Goal: Obtain resource: Download file/media

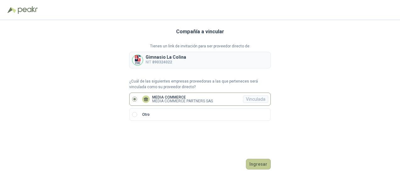
click at [256, 164] on button "Ingresar" at bounding box center [258, 164] width 25 height 11
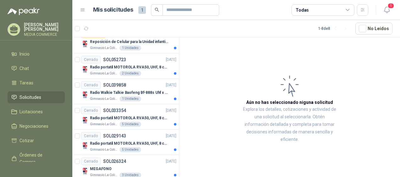
scroll to position [94, 0]
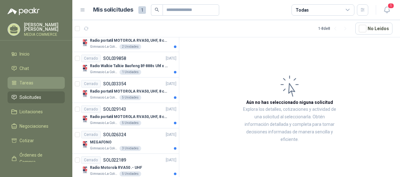
click at [40, 80] on li "Tareas" at bounding box center [36, 83] width 50 height 7
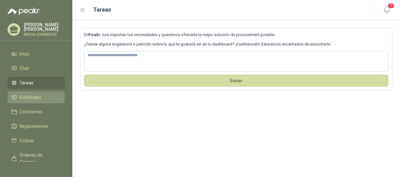
click at [33, 96] on span "Solicitudes" at bounding box center [30, 97] width 22 height 7
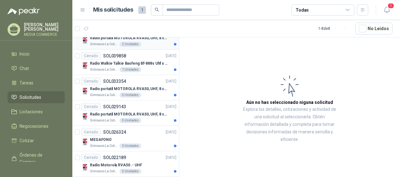
scroll to position [99, 0]
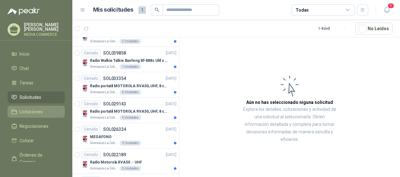
click at [25, 111] on span "Licitaciones" at bounding box center [30, 111] width 23 height 7
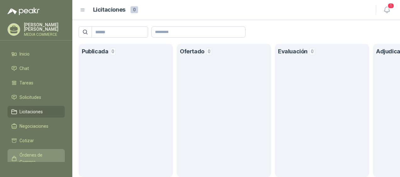
click at [27, 152] on span "Órdenes de Compra" at bounding box center [38, 159] width 39 height 14
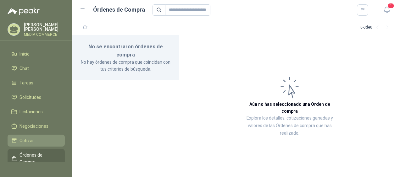
click at [27, 143] on link "Cotizar" at bounding box center [36, 141] width 57 height 12
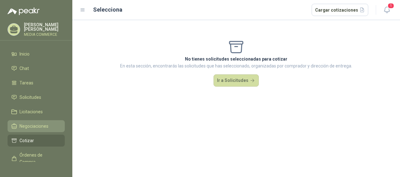
click at [35, 124] on span "Negociaciones" at bounding box center [33, 126] width 29 height 7
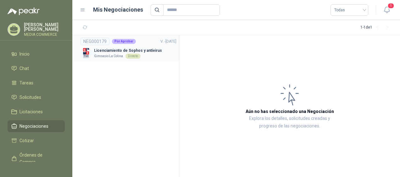
click at [119, 52] on p "Licenciamiento de Sophos y antivirus" at bounding box center [128, 51] width 68 height 6
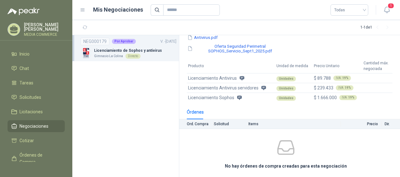
scroll to position [58, 0]
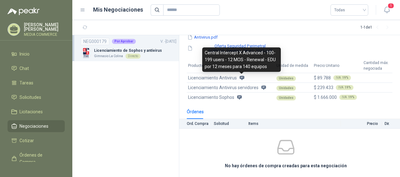
click at [243, 79] on icon at bounding box center [241, 78] width 5 height 4
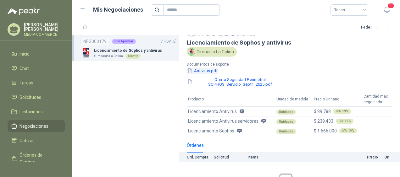
scroll to position [24, 0]
click at [206, 72] on button "Antivirus.pdf" at bounding box center [202, 71] width 31 height 7
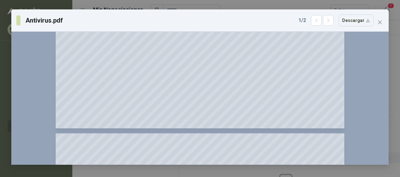
scroll to position [1461, 0]
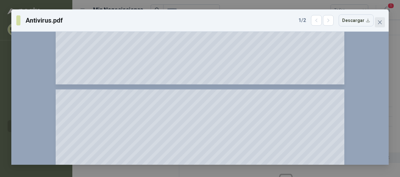
click at [380, 23] on icon "close" at bounding box center [380, 22] width 4 height 4
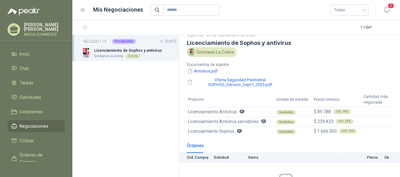
scroll to position [59, 0]
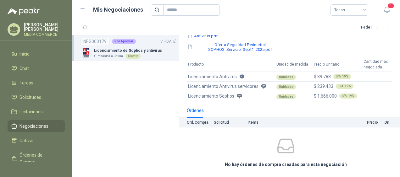
click at [224, 124] on th "Solicitud" at bounding box center [231, 123] width 35 height 10
